Goal: Navigation & Orientation: Understand site structure

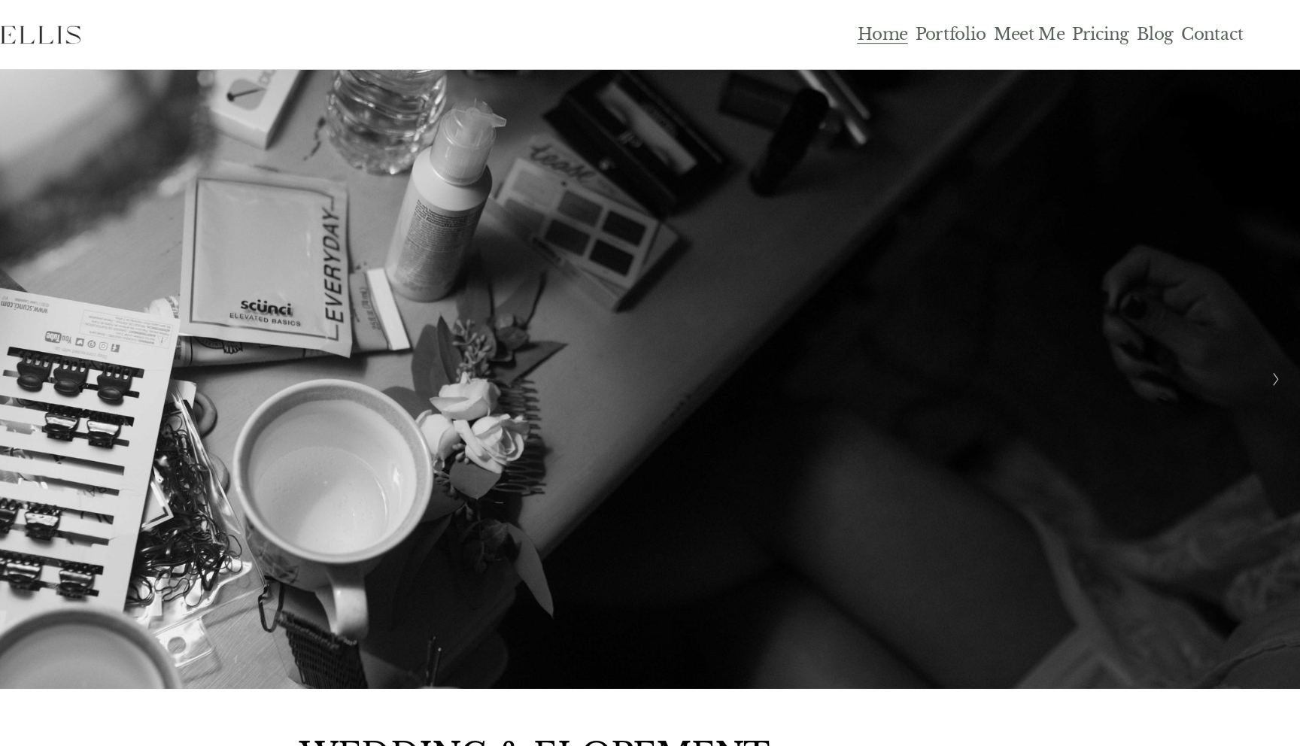
click at [1126, 26] on link "Pricing" at bounding box center [1126, 28] width 47 height 17
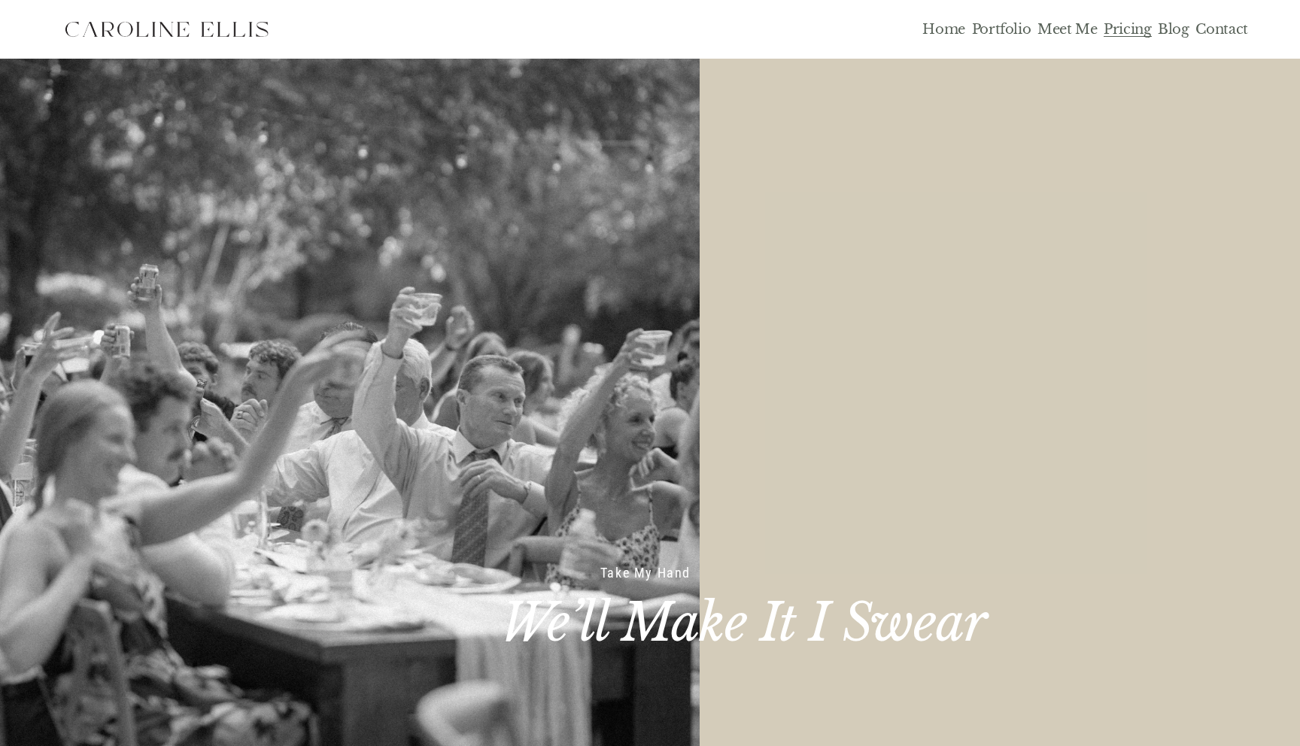
click at [1010, 26] on link "Portfolio" at bounding box center [1001, 28] width 59 height 17
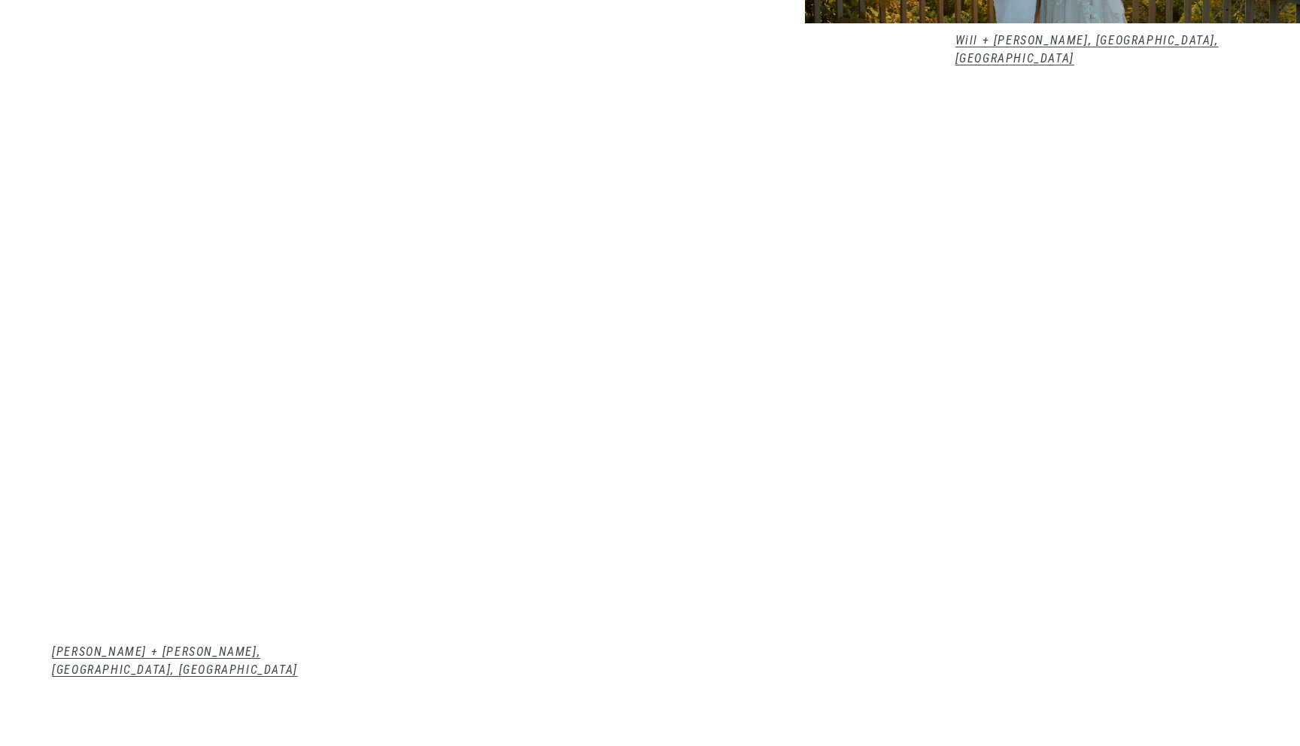
scroll to position [1832, 0]
